Goal: Communication & Community: Answer question/provide support

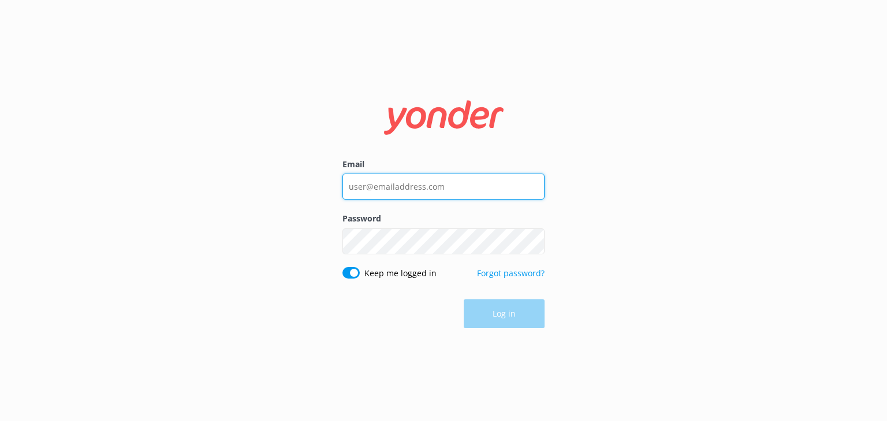
type input "[EMAIL_ADDRESS][DOMAIN_NAME]"
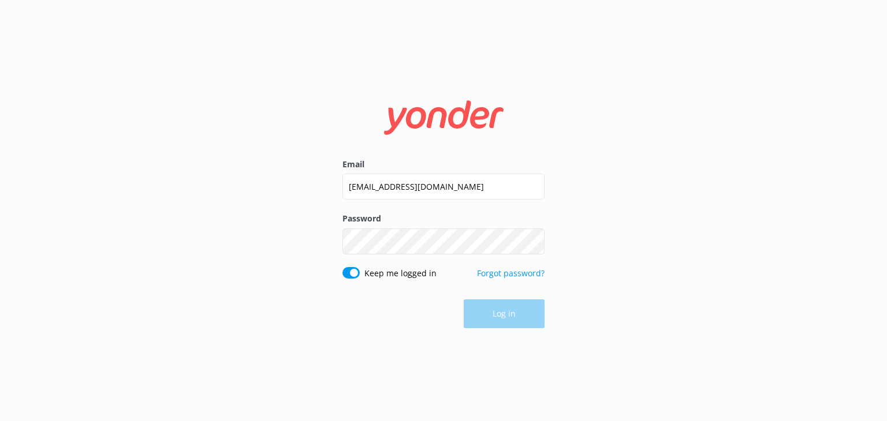
click at [502, 315] on div "Log in" at bounding box center [443, 314] width 202 height 29
click at [502, 315] on button "Log in" at bounding box center [503, 314] width 81 height 29
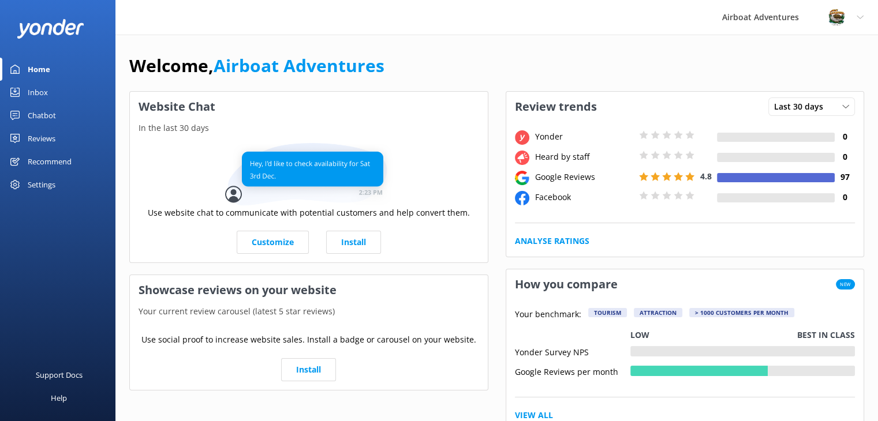
click at [30, 131] on div "Reviews" at bounding box center [42, 138] width 28 height 23
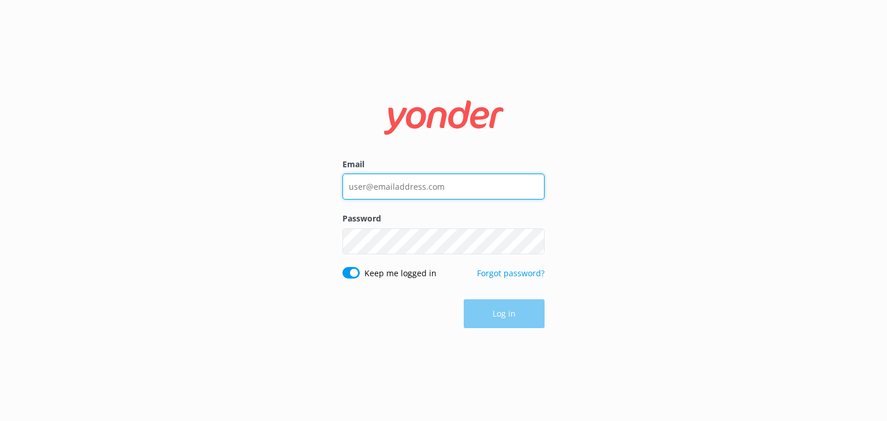
type input "[EMAIL_ADDRESS][DOMAIN_NAME]"
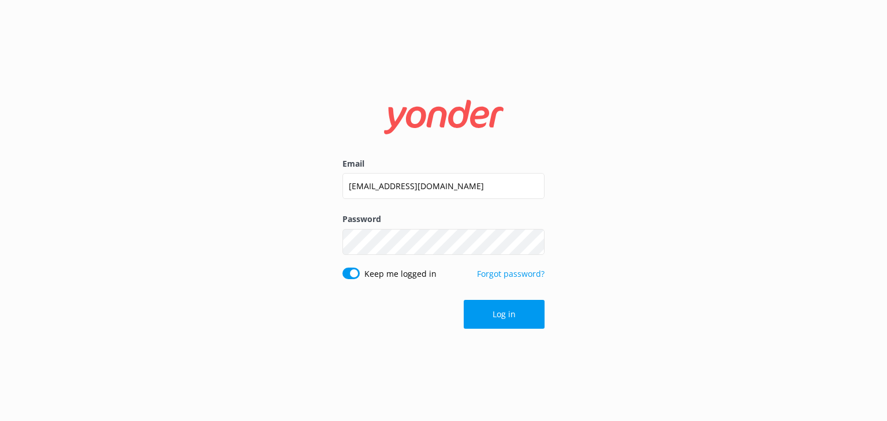
click at [492, 314] on div "Log in" at bounding box center [443, 314] width 202 height 29
click at [492, 314] on button "Log in" at bounding box center [503, 314] width 81 height 29
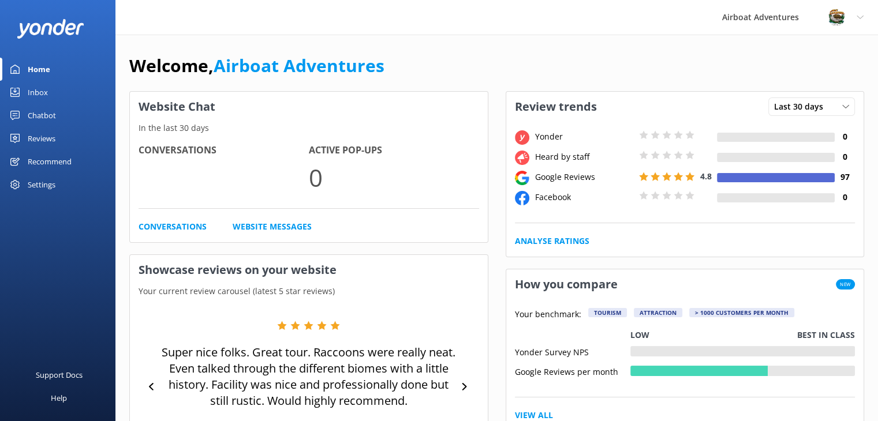
click at [30, 133] on div "Reviews" at bounding box center [42, 138] width 28 height 23
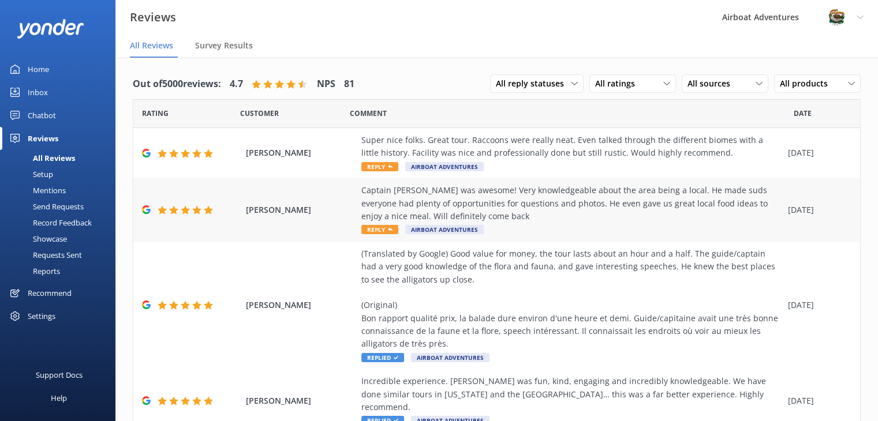
click at [333, 205] on span "[PERSON_NAME]" at bounding box center [301, 210] width 110 height 13
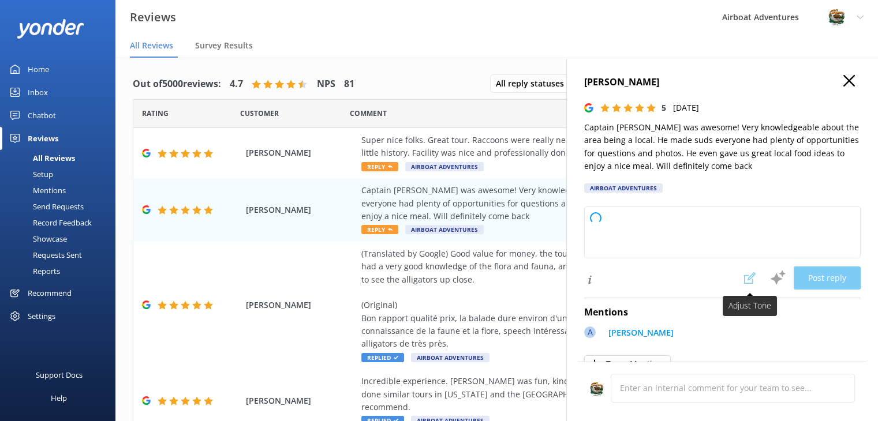
type textarea "Thank you so much for your wonderful review! We’re thrilled to hear you had a g…"
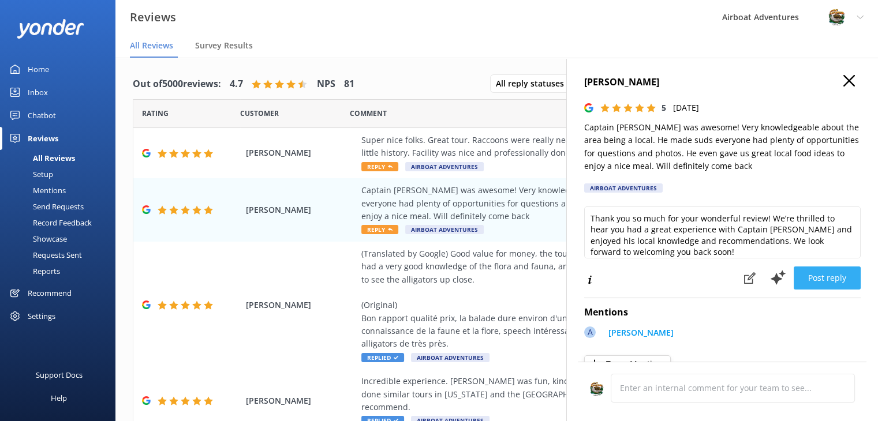
click at [797, 274] on button "Post reply" at bounding box center [827, 278] width 67 height 23
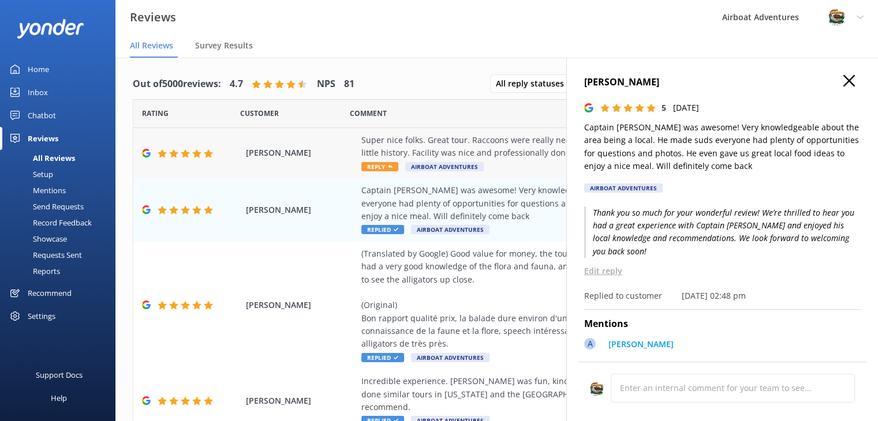
click at [471, 164] on span "Airboat Adventures" at bounding box center [444, 166] width 78 height 9
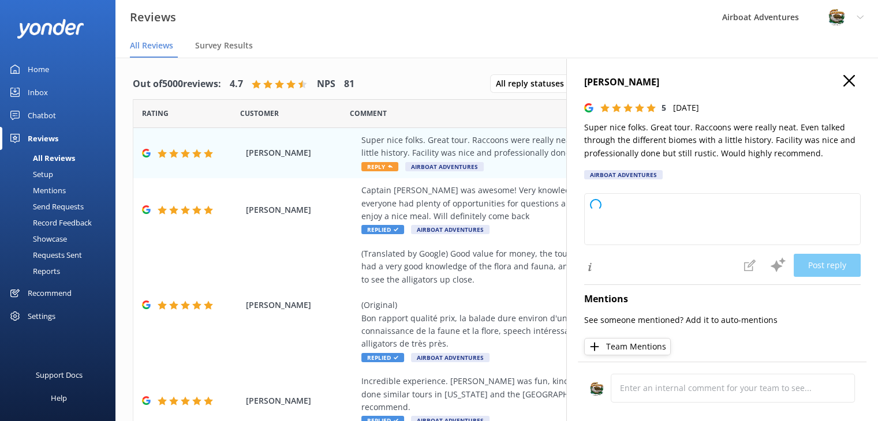
type textarea "Thank you so much for your wonderful review! We're thrilled you enjoyed the tou…"
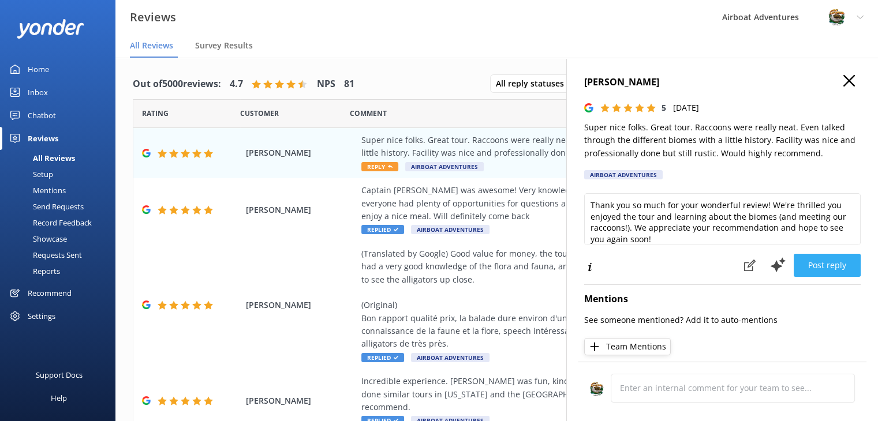
click at [801, 264] on button "Post reply" at bounding box center [827, 265] width 67 height 23
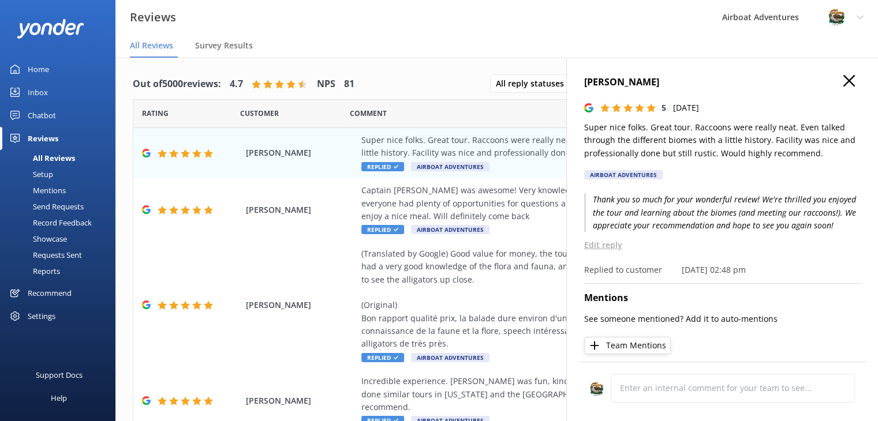
click at [847, 81] on h4 "[PERSON_NAME]" at bounding box center [722, 82] width 276 height 15
click at [843, 81] on icon at bounding box center [849, 81] width 12 height 12
